Goal: Check status: Check status

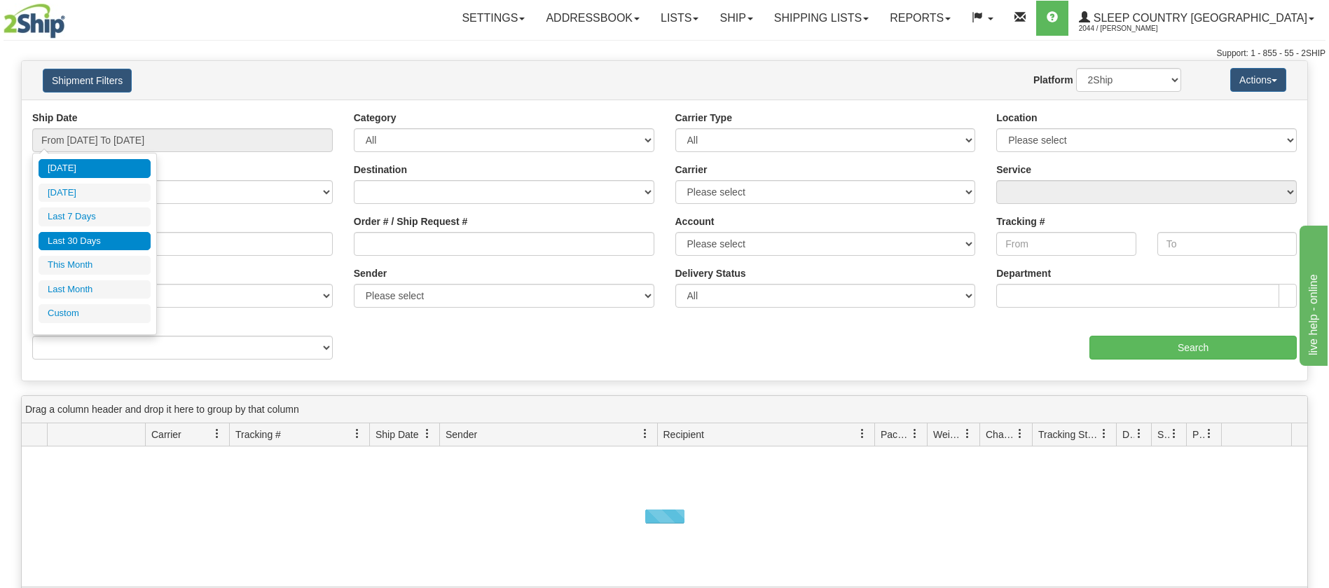
click at [104, 237] on li "Last 30 Days" at bounding box center [95, 241] width 112 height 19
type input "From [DATE] To [DATE]"
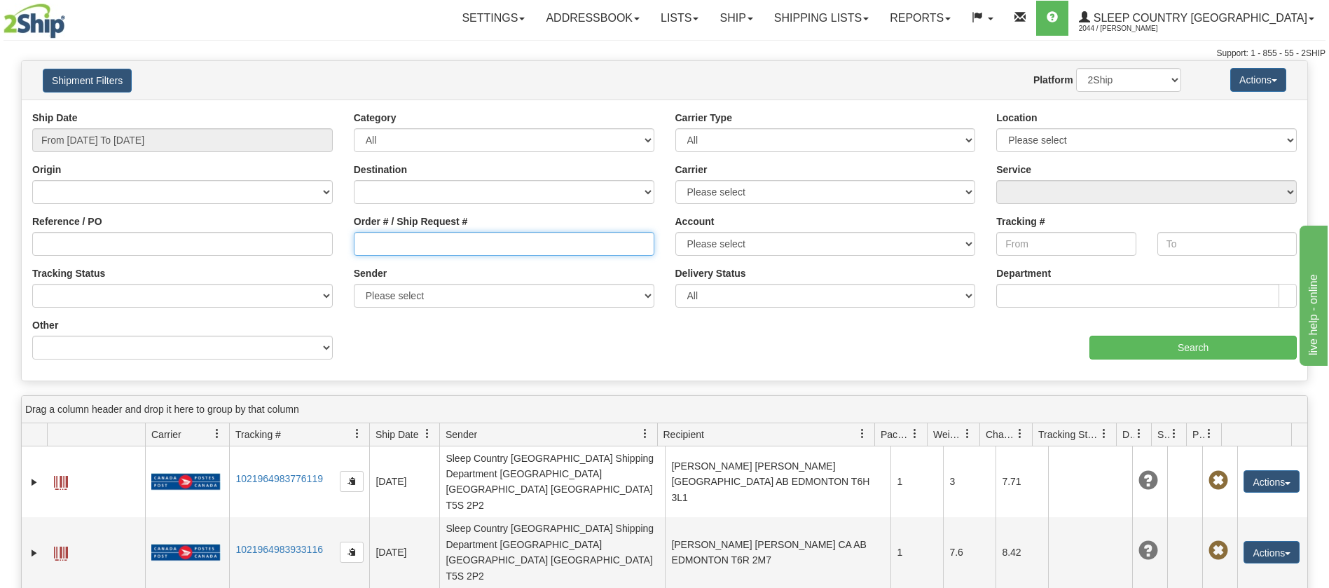
click at [359, 241] on input "Order # / Ship Request #" at bounding box center [504, 244] width 300 height 24
type input "9000I100976"
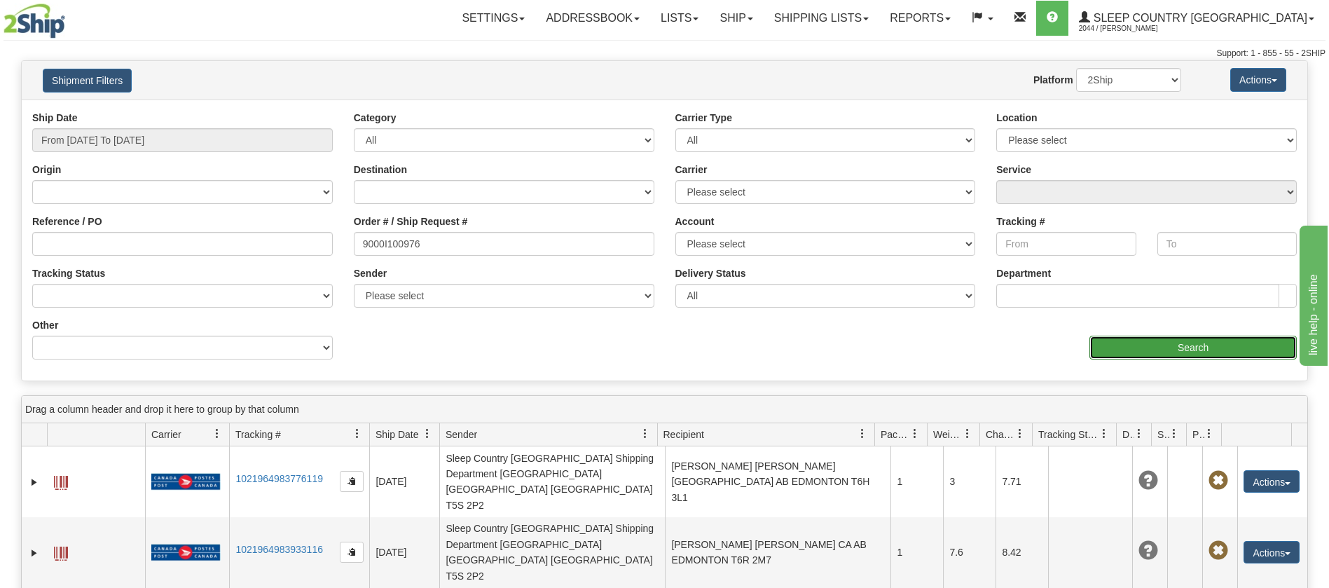
click at [1118, 350] on input "Search" at bounding box center [1192, 348] width 207 height 24
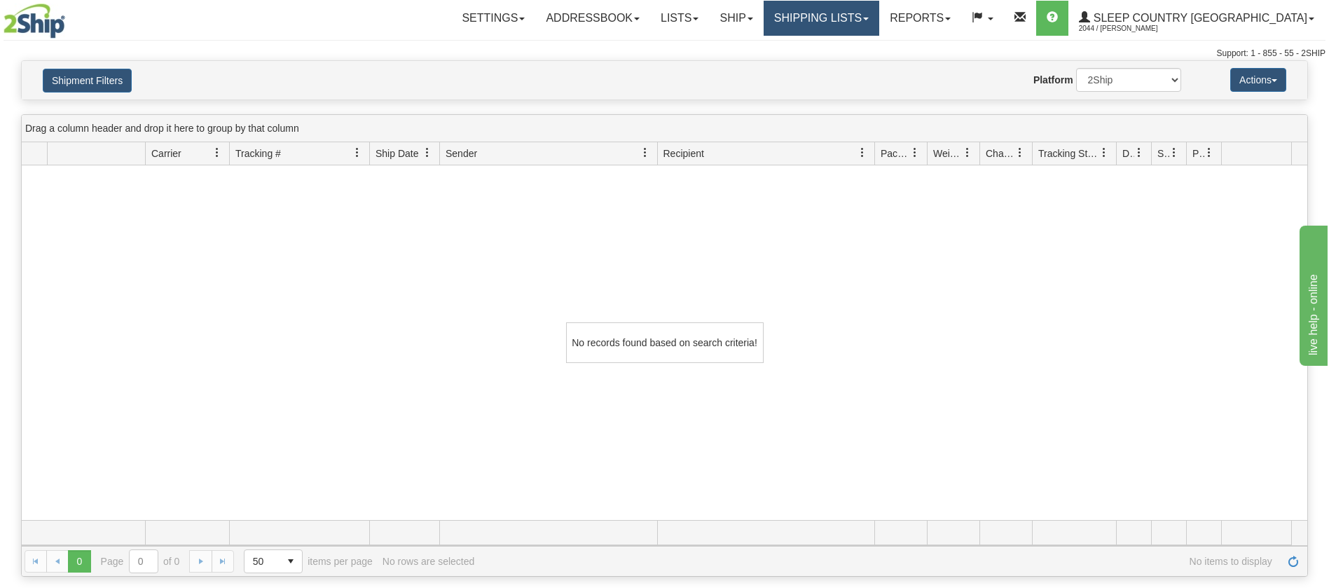
click at [879, 16] on link "Shipping lists" at bounding box center [821, 18] width 116 height 35
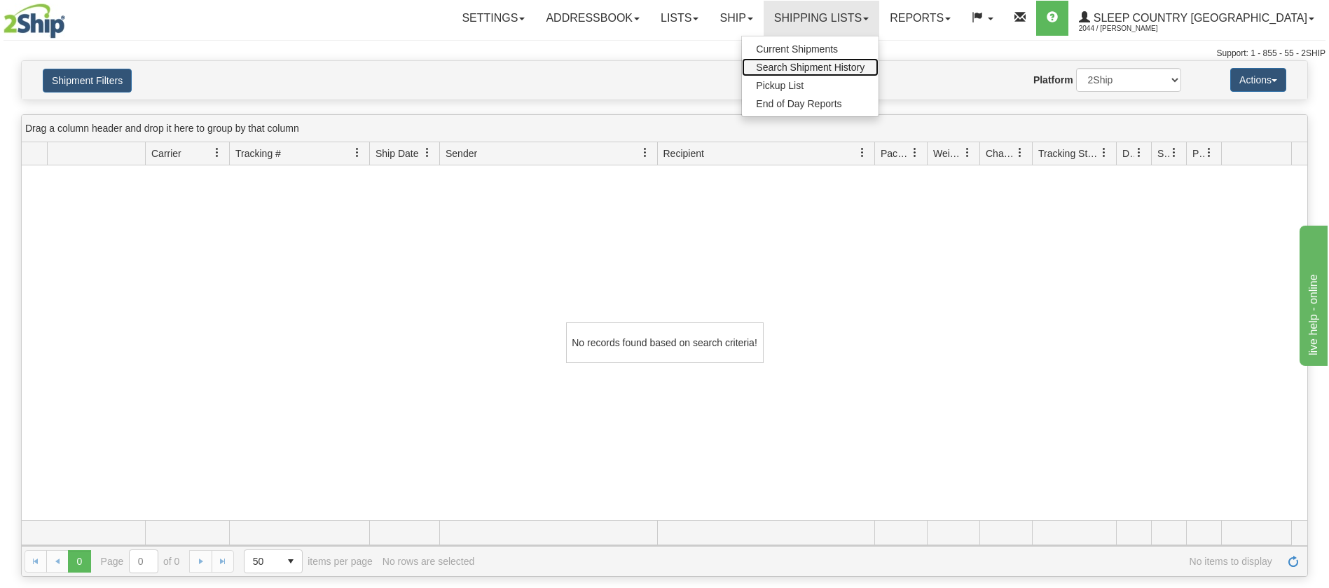
drag, startPoint x: 873, startPoint y: 65, endPoint x: 692, endPoint y: 61, distance: 181.5
click at [864, 65] on span "Search Shipment History" at bounding box center [810, 67] width 109 height 11
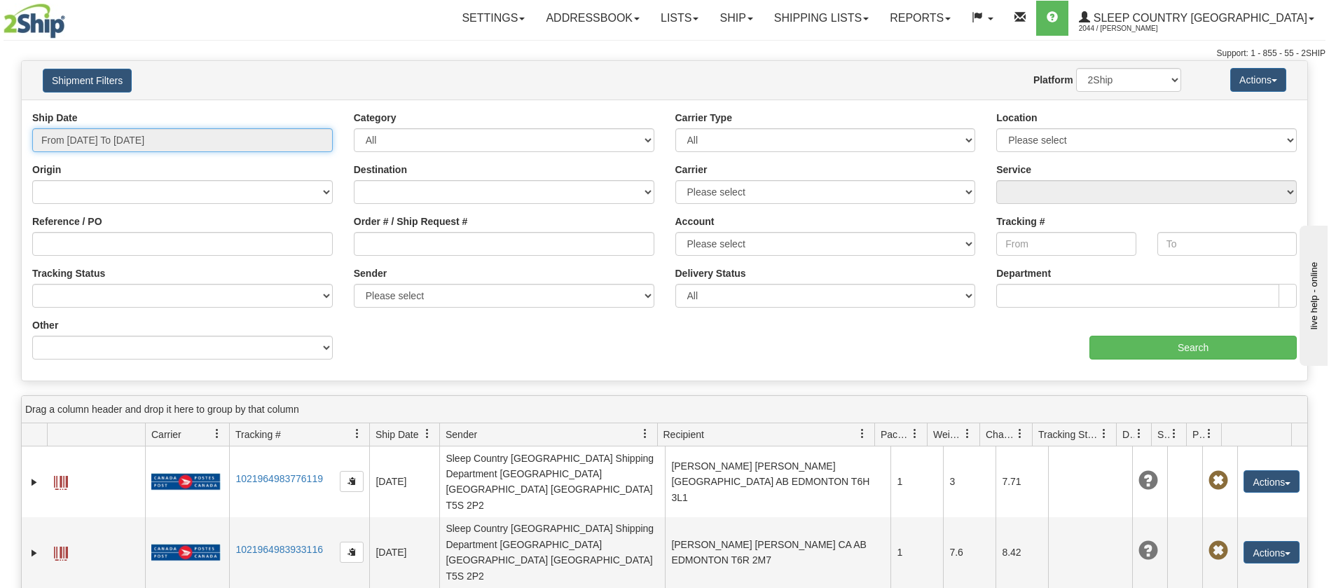
click at [289, 130] on input "From [DATE] To [DATE]" at bounding box center [182, 140] width 300 height 24
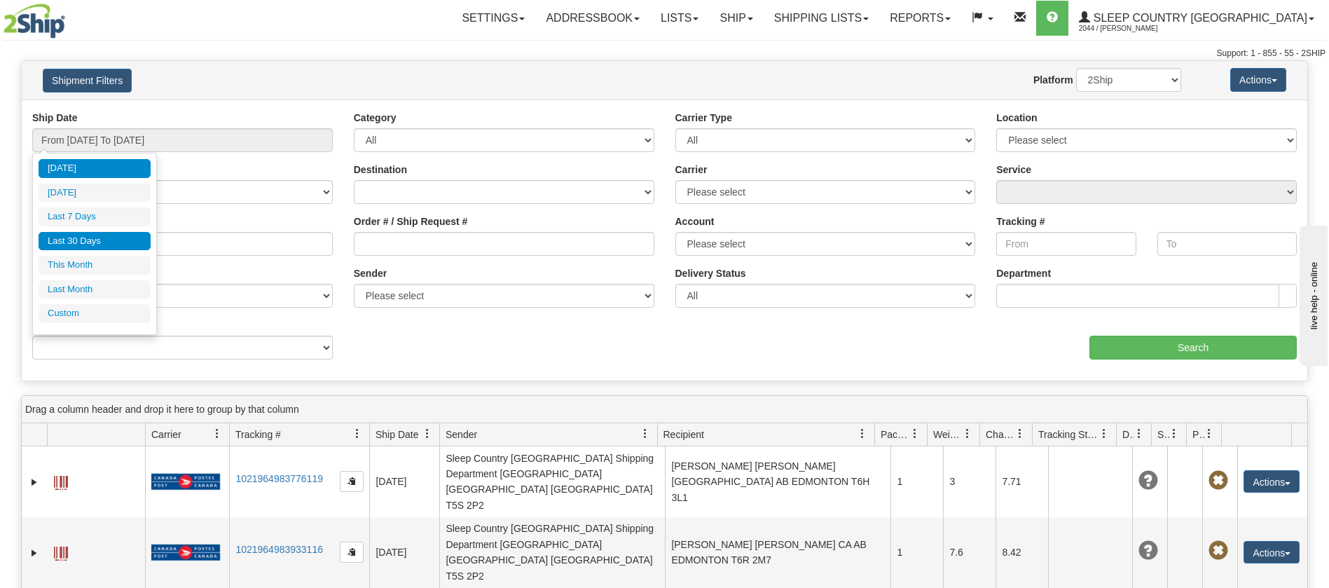
click at [120, 242] on li "Last 30 Days" at bounding box center [95, 241] width 112 height 19
type input "From [DATE] To [DATE]"
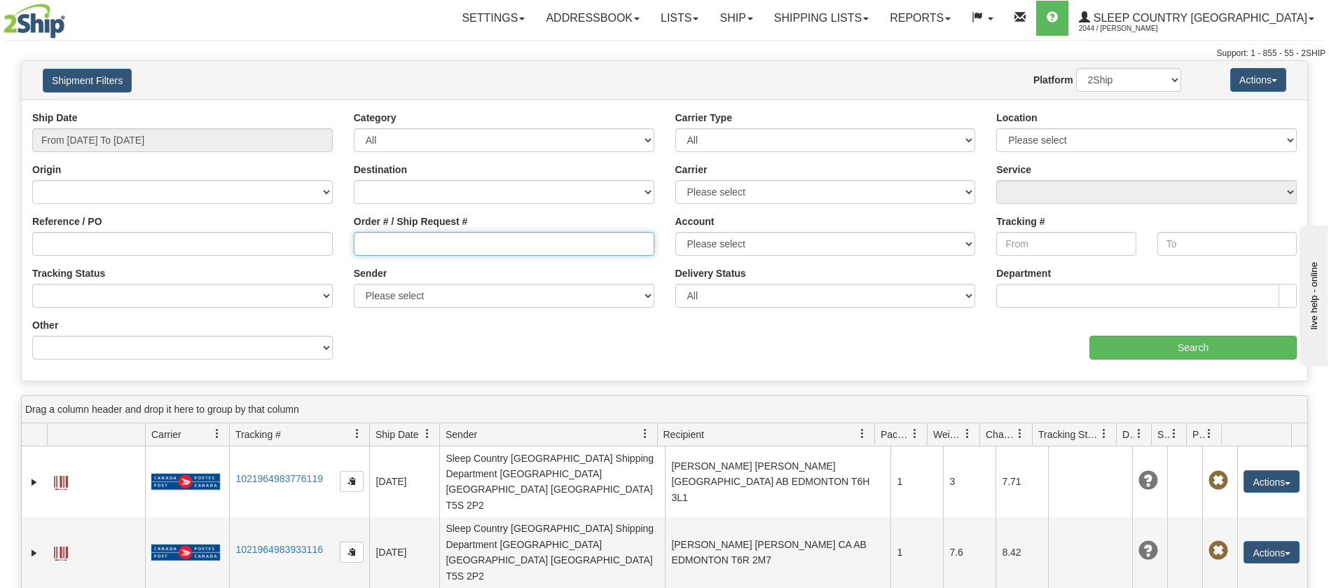
click at [359, 233] on input "Order # / Ship Request #" at bounding box center [504, 244] width 300 height 24
paste input "9000I100976"
type input "9000I100976"
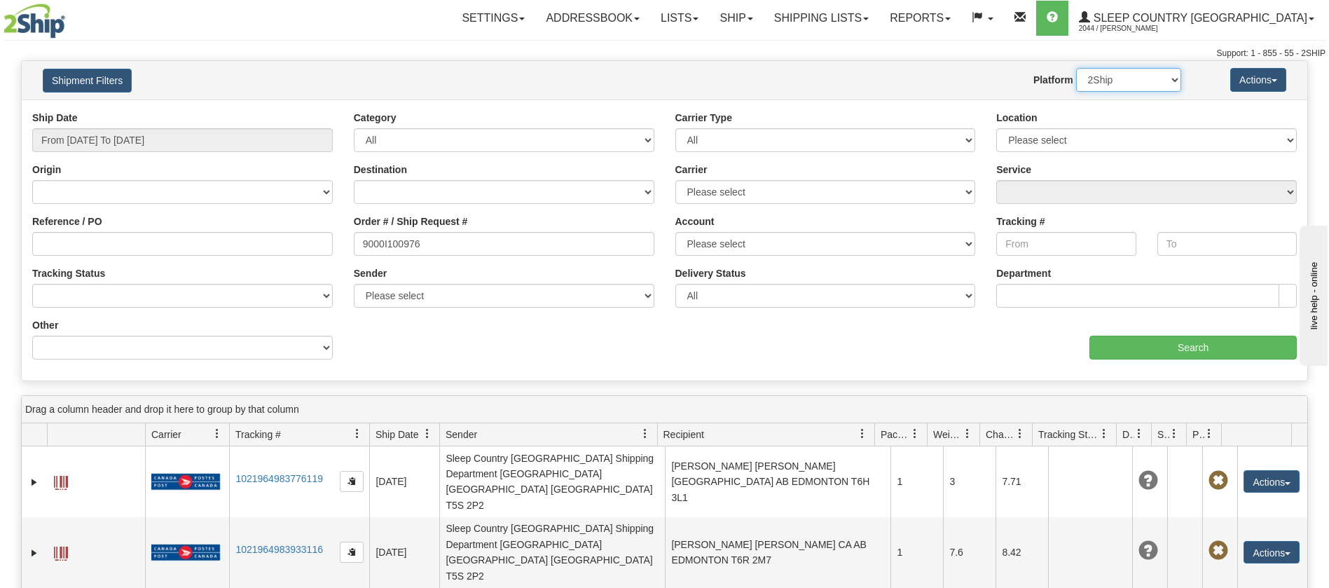
drag, startPoint x: 1168, startPoint y: 76, endPoint x: 1159, endPoint y: 76, distance: 8.4
click at [1168, 76] on select "2Ship Imported" at bounding box center [1128, 80] width 105 height 24
select select "1"
click at [1076, 68] on select "2Ship Imported" at bounding box center [1128, 80] width 105 height 24
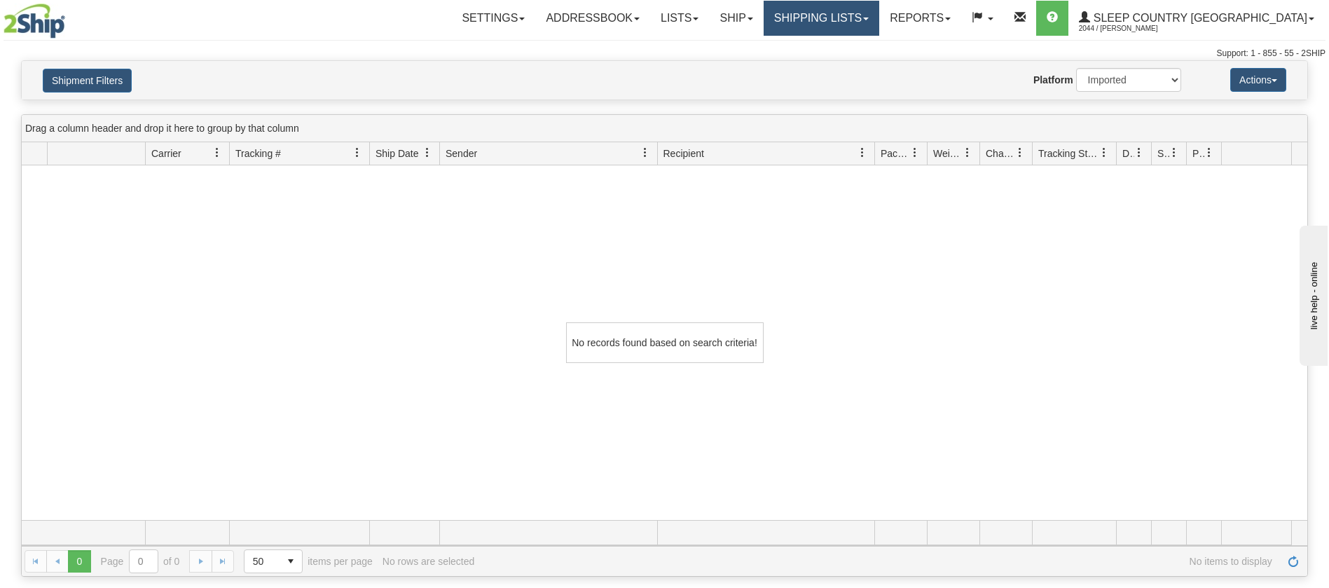
drag, startPoint x: 925, startPoint y: 13, endPoint x: 911, endPoint y: 17, distance: 15.3
click at [879, 13] on link "Shipping lists" at bounding box center [821, 18] width 116 height 35
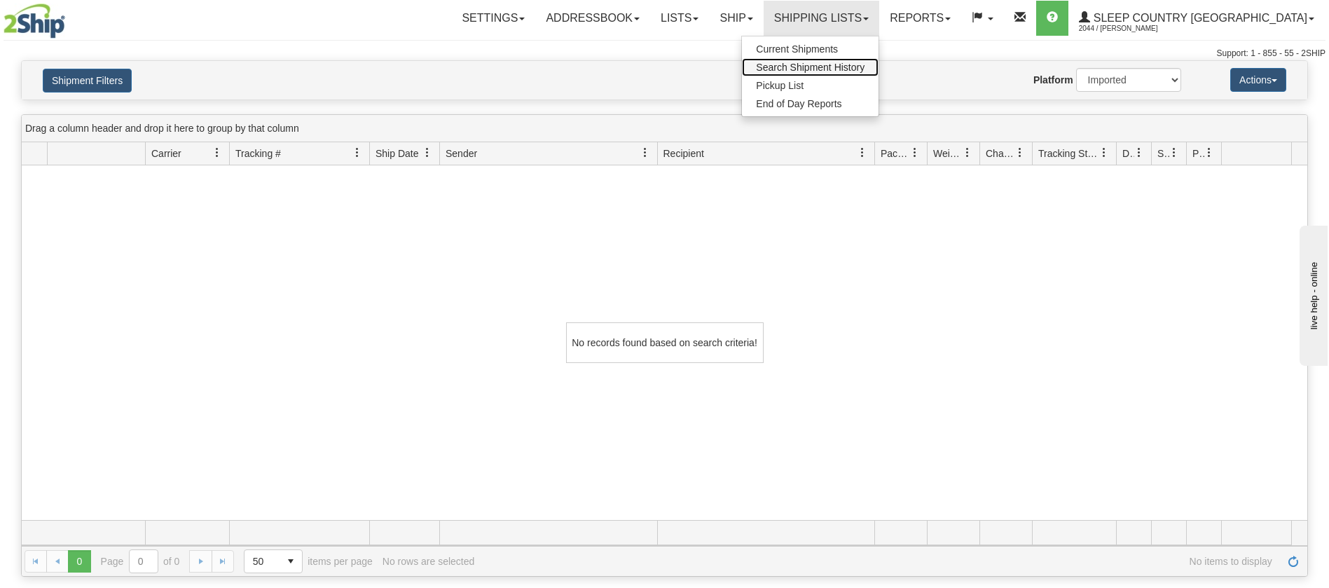
click at [873, 59] on link "Search Shipment History" at bounding box center [810, 67] width 137 height 18
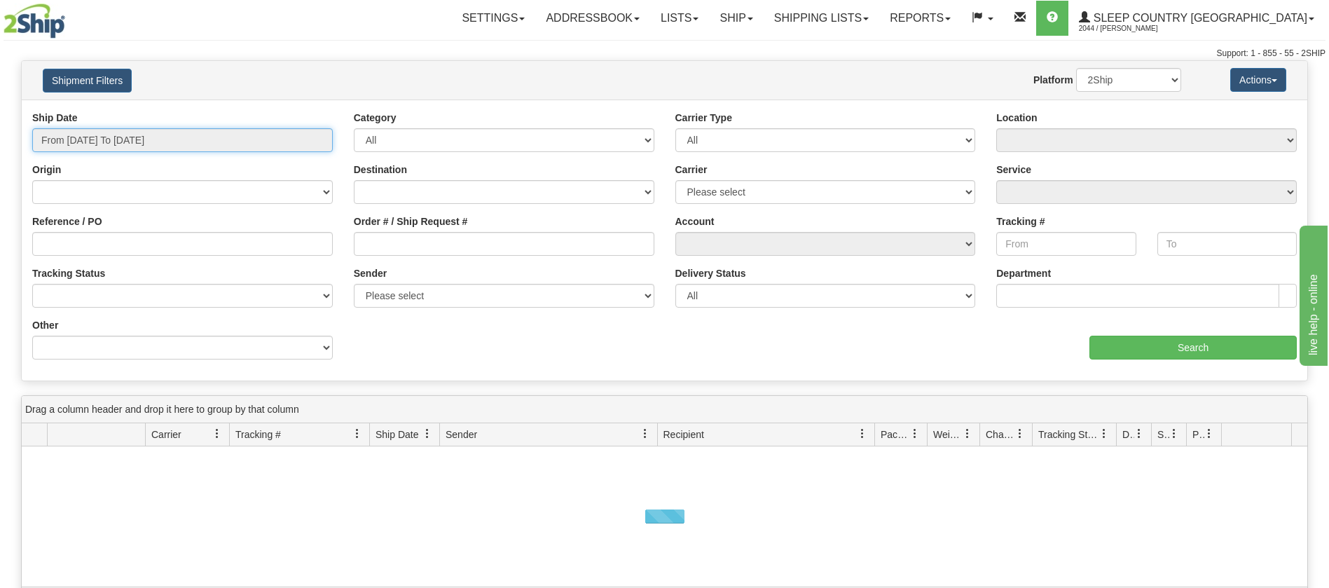
click at [319, 136] on input "From [DATE] To [DATE]" at bounding box center [182, 140] width 300 height 24
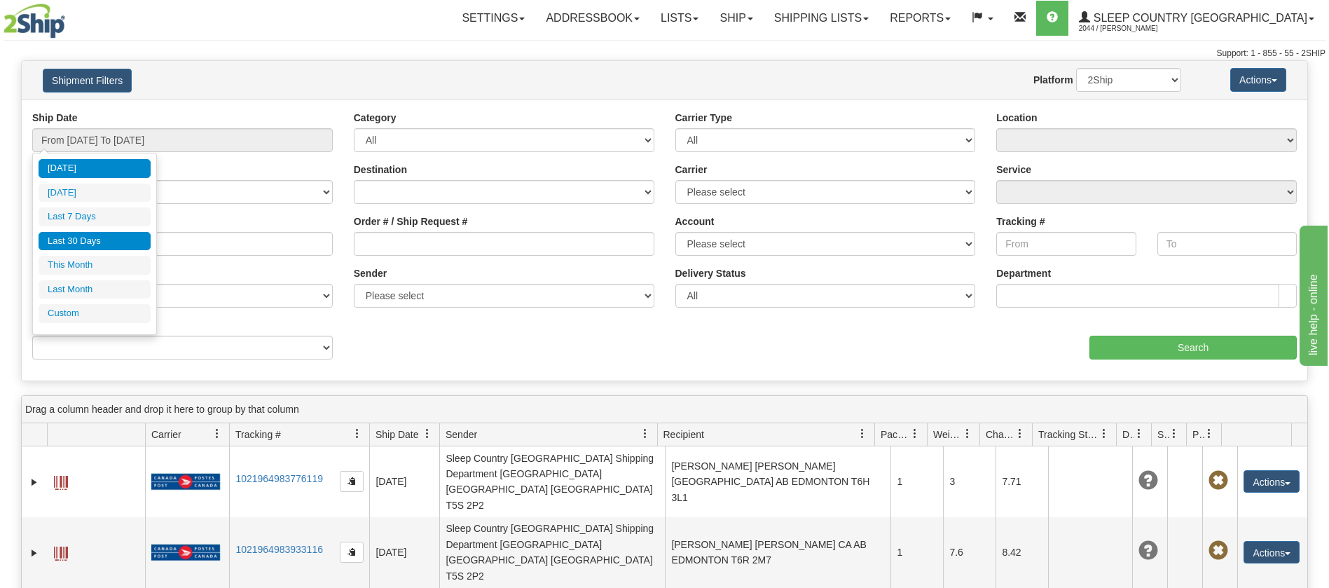
drag, startPoint x: 118, startPoint y: 240, endPoint x: 110, endPoint y: 244, distance: 9.4
click at [118, 240] on li "Last 30 Days" at bounding box center [95, 241] width 112 height 19
type input "From [DATE] To [DATE]"
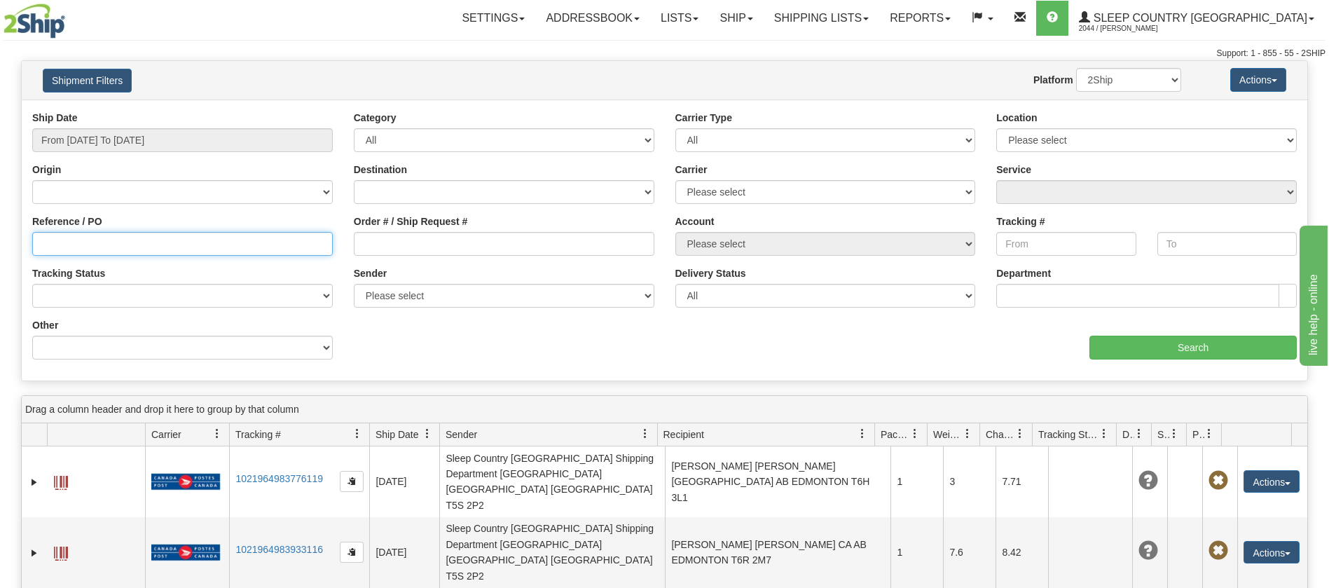
click at [36, 244] on input "Reference / PO" at bounding box center [182, 244] width 300 height 24
paste input "9000I100976"
type input "9000I100976"
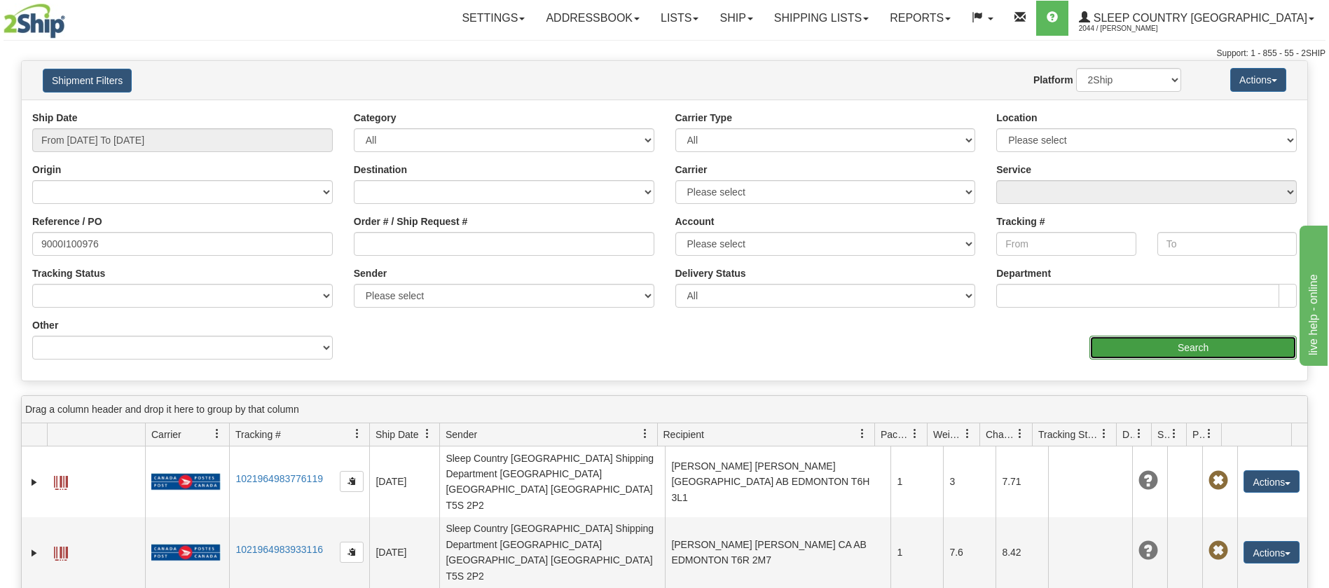
click at [1188, 354] on input "Search" at bounding box center [1192, 348] width 207 height 24
